Goal: Find contact information: Find contact information

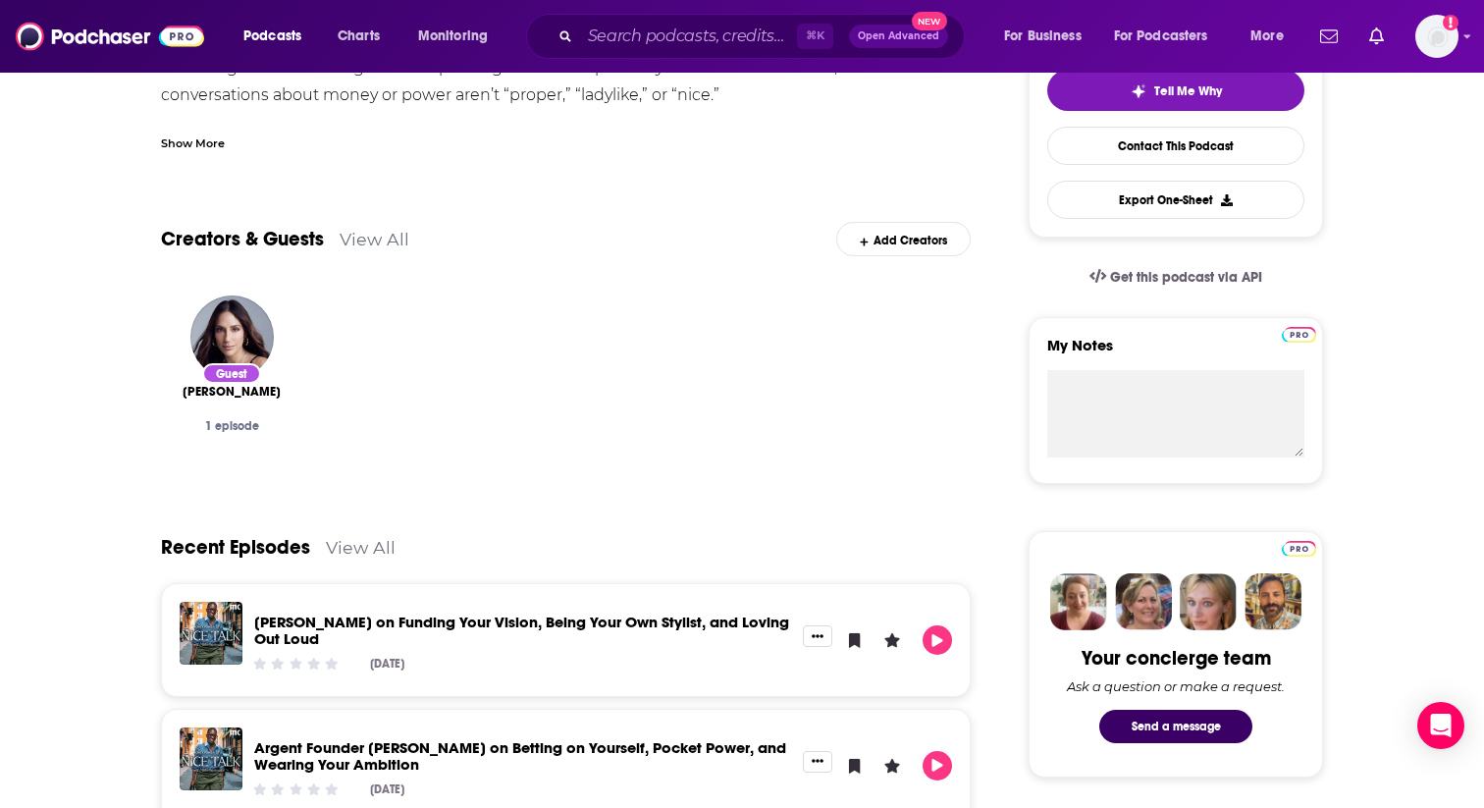
scroll to position [481, 0]
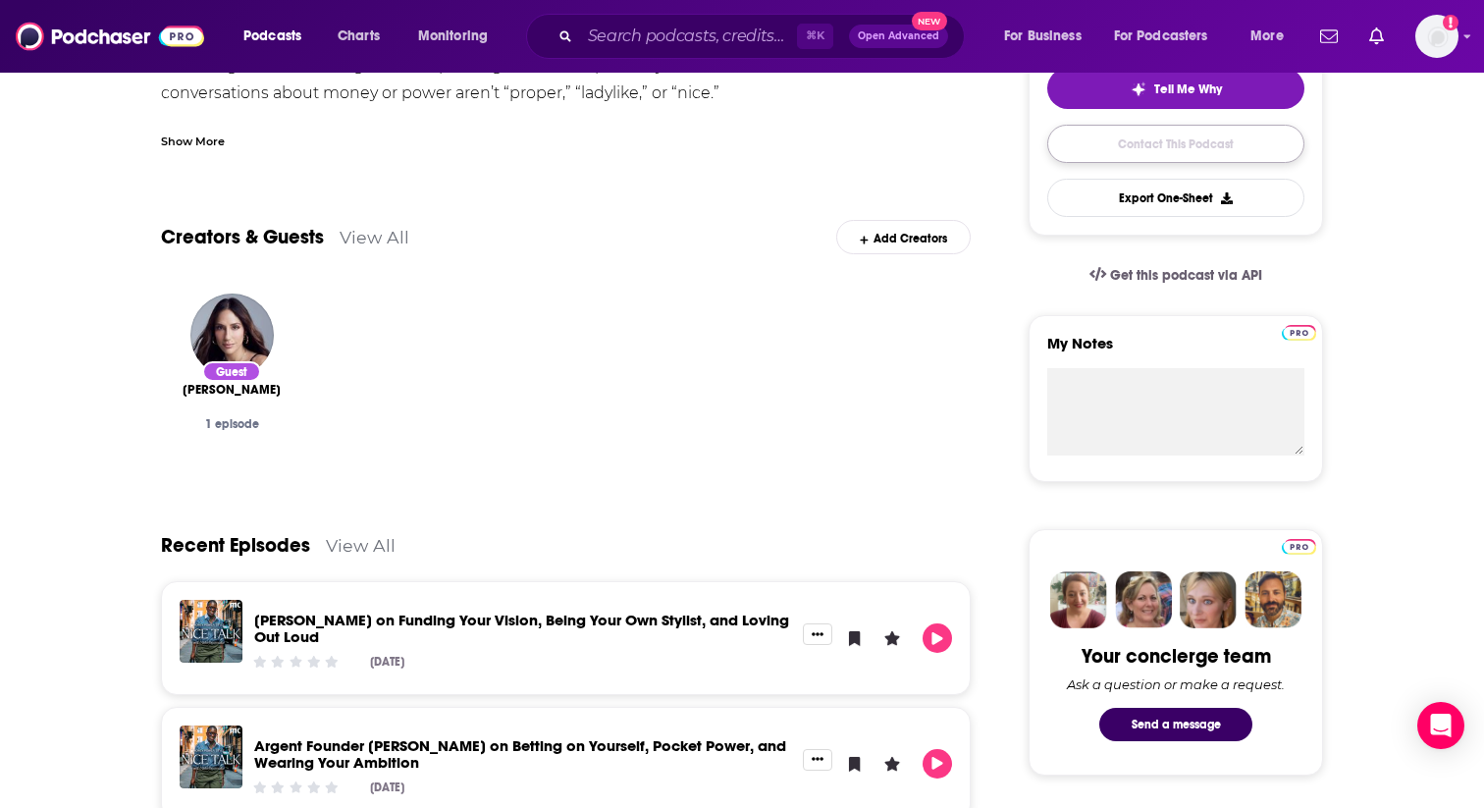
click at [1181, 148] on link "Contact This Podcast" at bounding box center [1175, 144] width 257 height 38
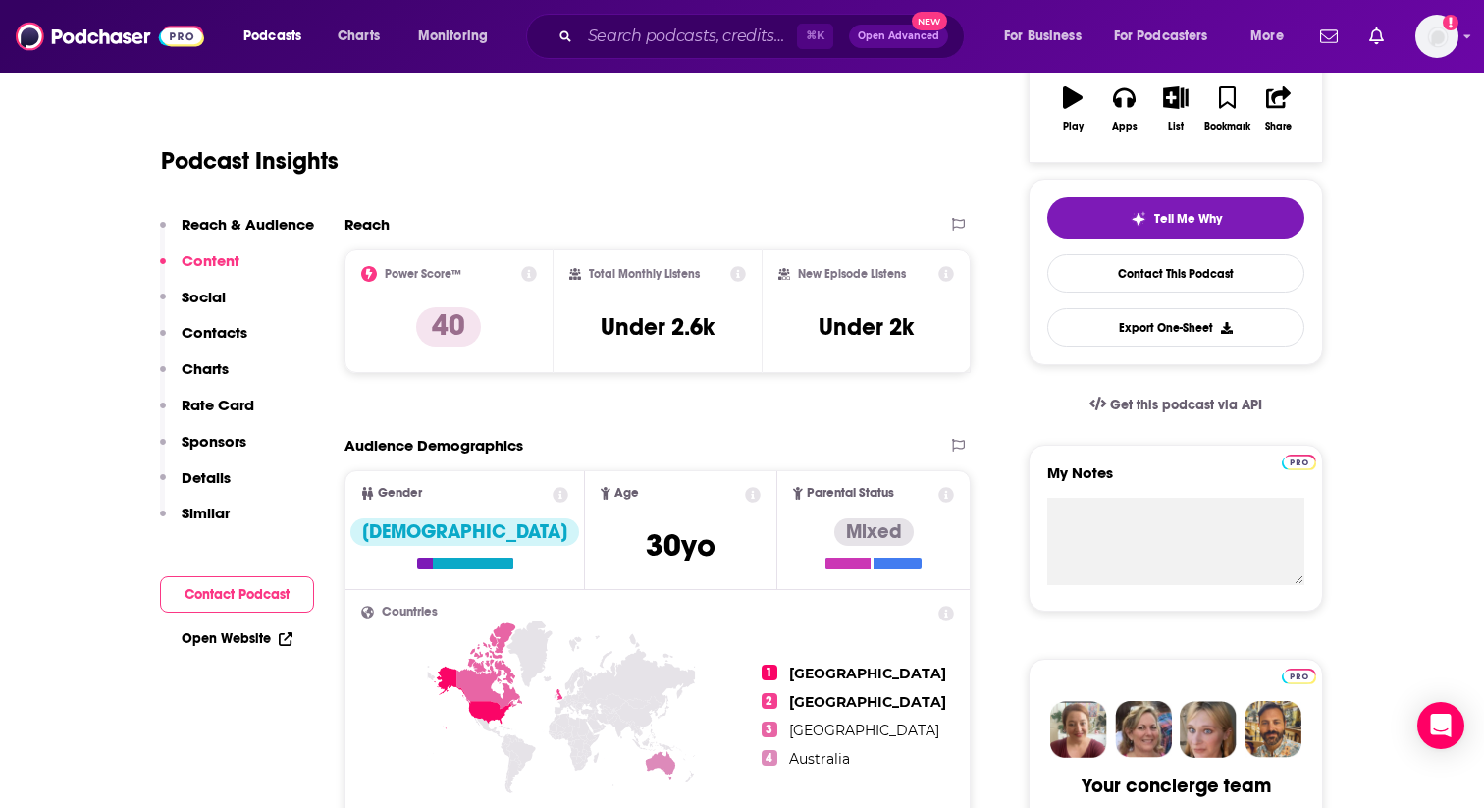
click at [224, 329] on p "Contacts" at bounding box center [215, 332] width 66 height 19
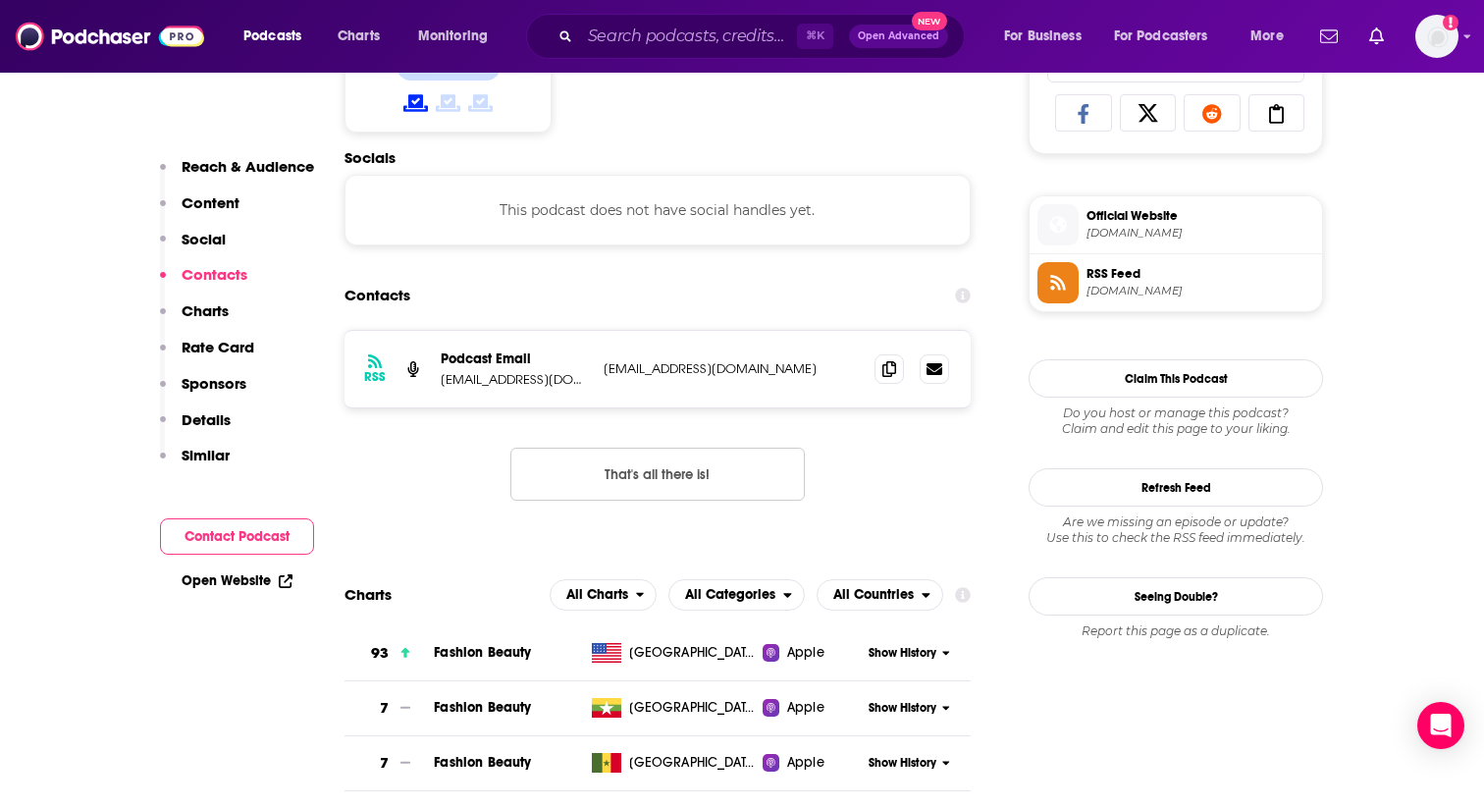
scroll to position [1318, 0]
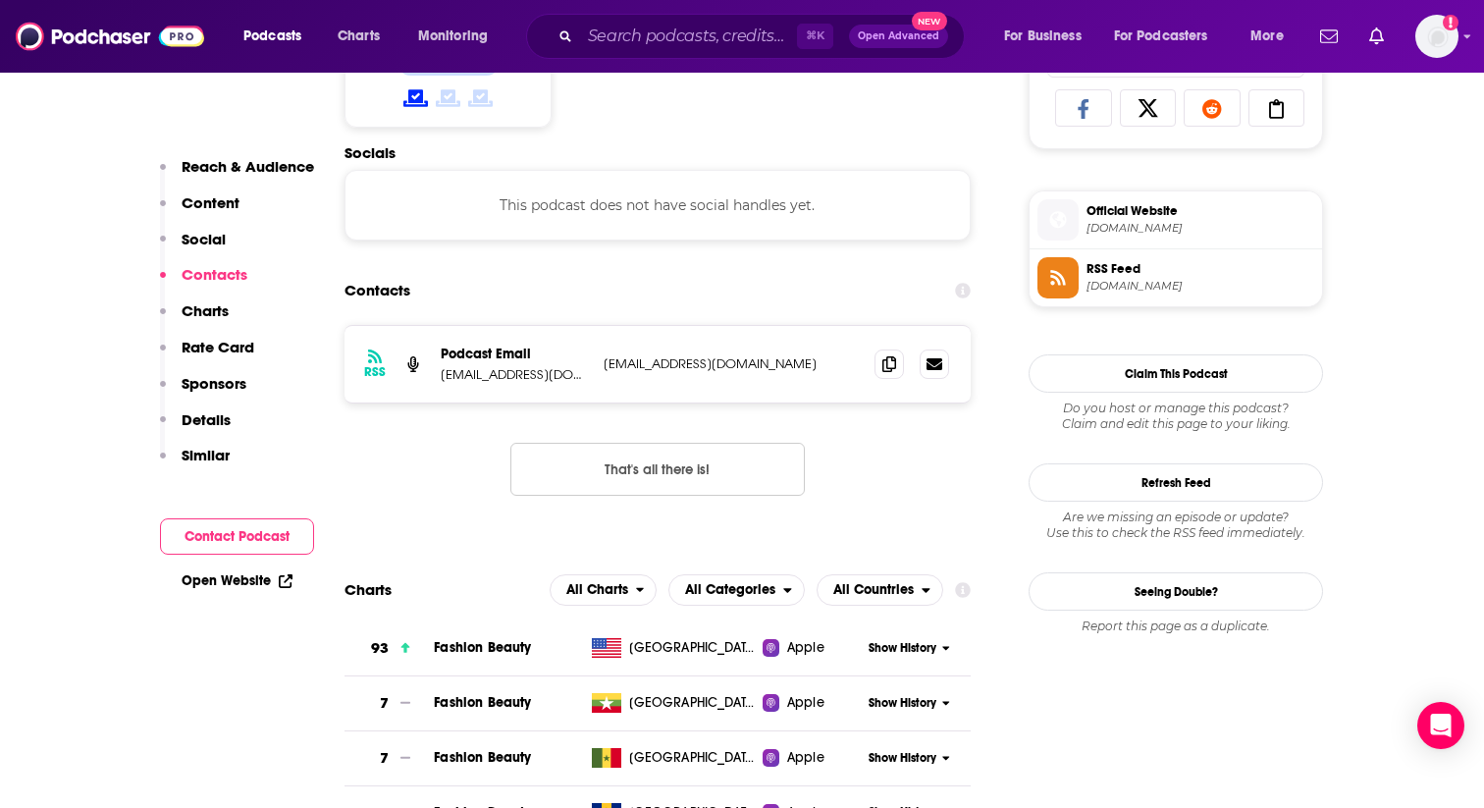
drag, startPoint x: 598, startPoint y: 364, endPoint x: 796, endPoint y: 375, distance: 198.5
click at [796, 375] on div "RSS Podcast Email [EMAIL_ADDRESS][DOMAIN_NAME] [DOMAIN_NAME][EMAIL_ADDRESS][DOM…" at bounding box center [657, 364] width 626 height 77
copy p "[EMAIL_ADDRESS][DOMAIN_NAME]"
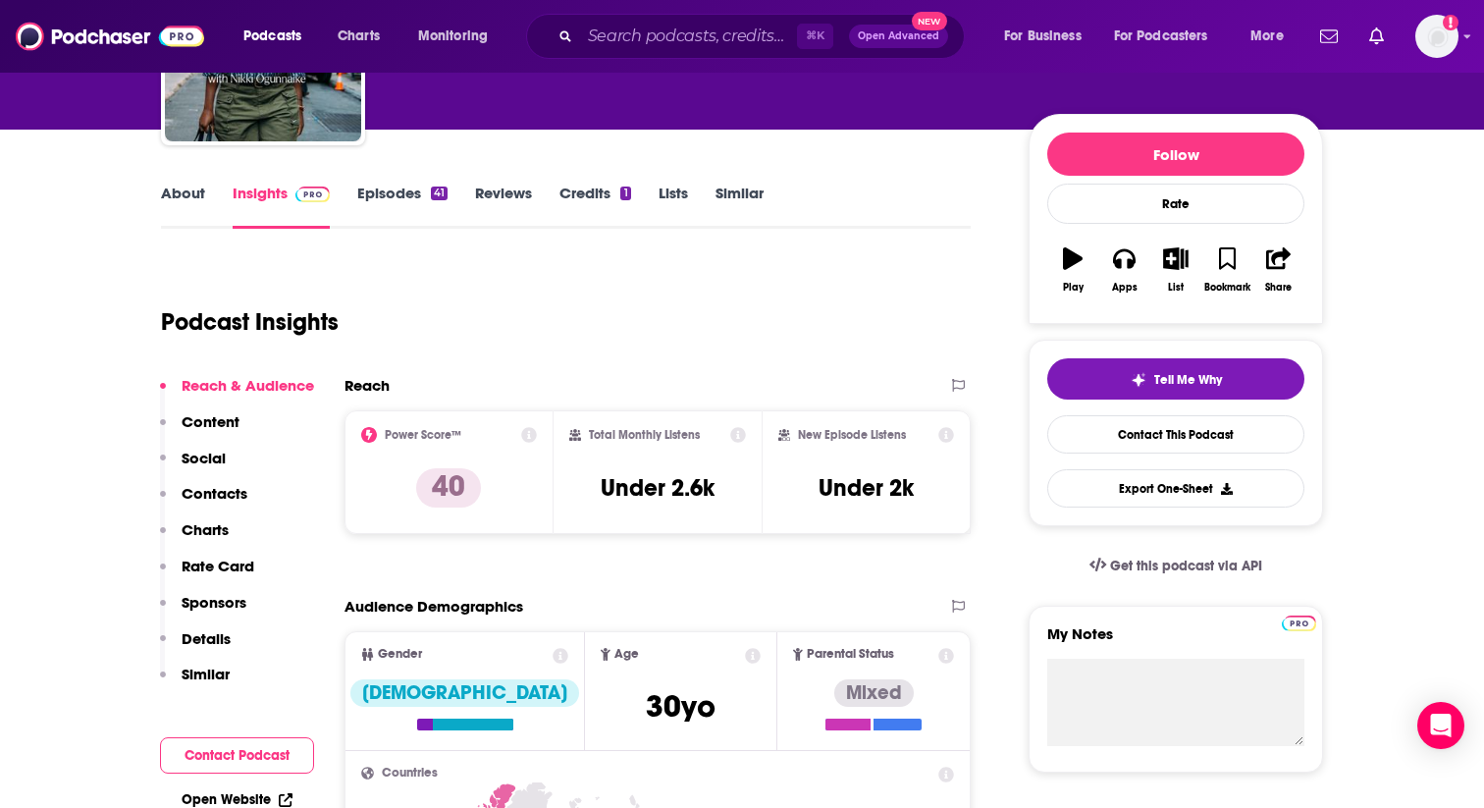
scroll to position [0, 0]
